Goal: Information Seeking & Learning: Learn about a topic

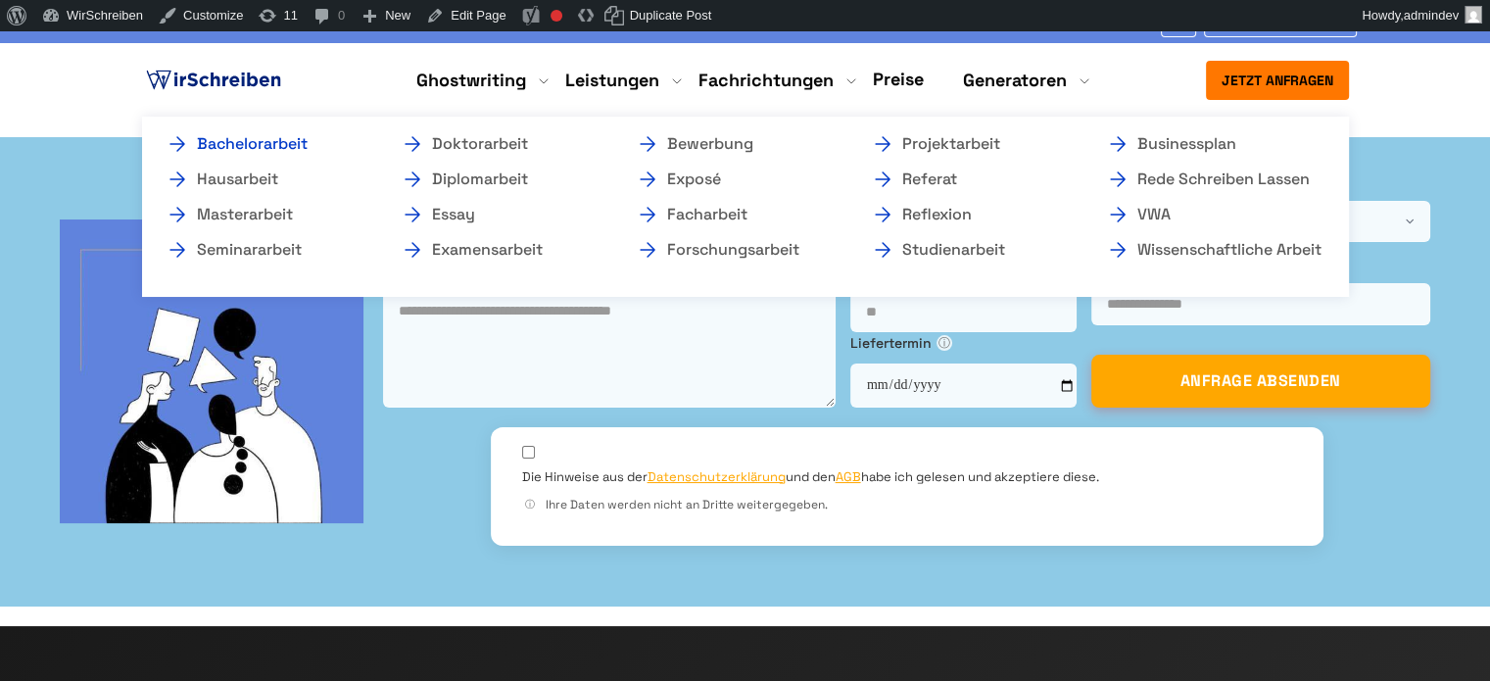
click at [275, 145] on link "Bachelorarbeit" at bounding box center [264, 144] width 196 height 24
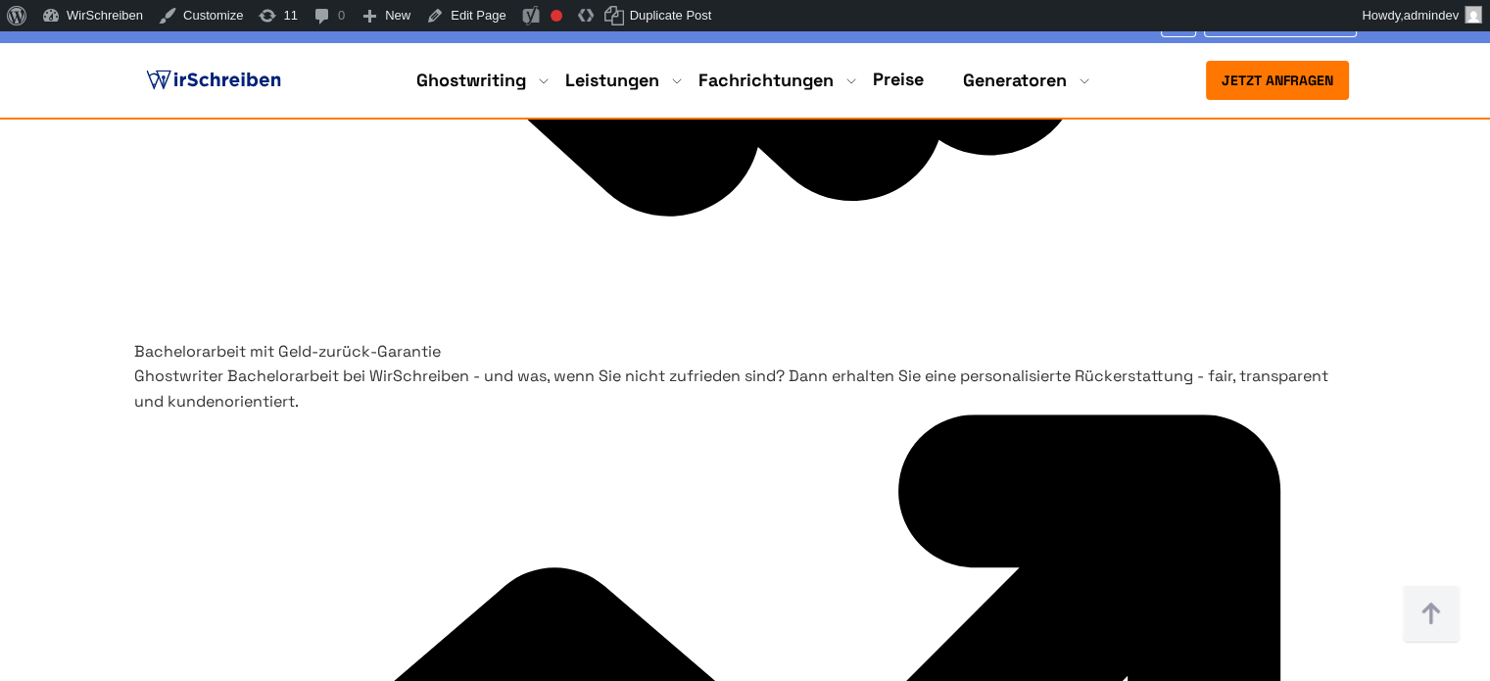
scroll to position [9502, 0]
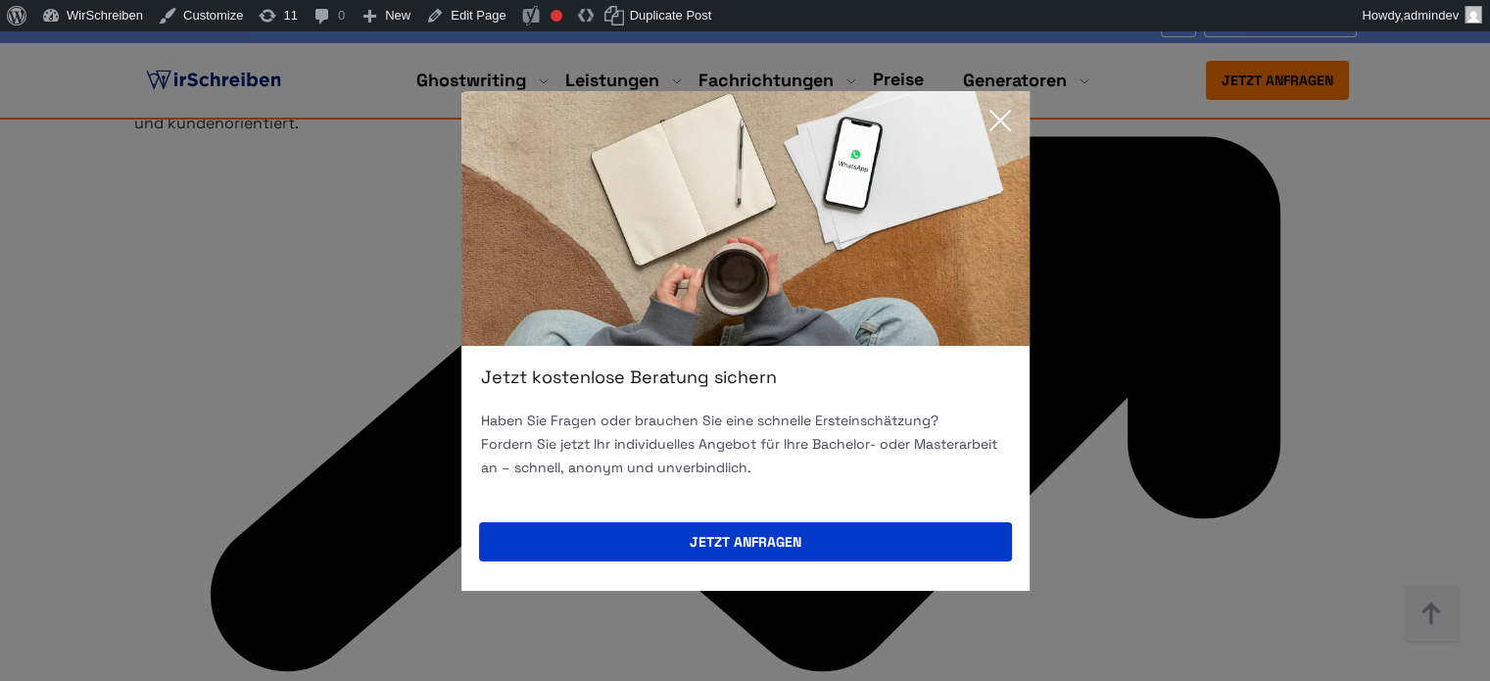
click at [996, 110] on icon at bounding box center [1000, 120] width 39 height 39
